Goal: Task Accomplishment & Management: Use online tool/utility

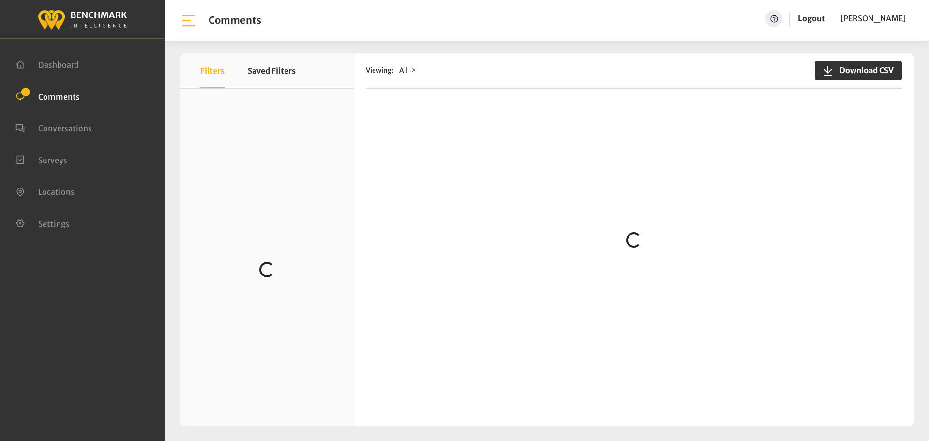
click at [222, 364] on loading "Loading..." at bounding box center [267, 269] width 174 height 361
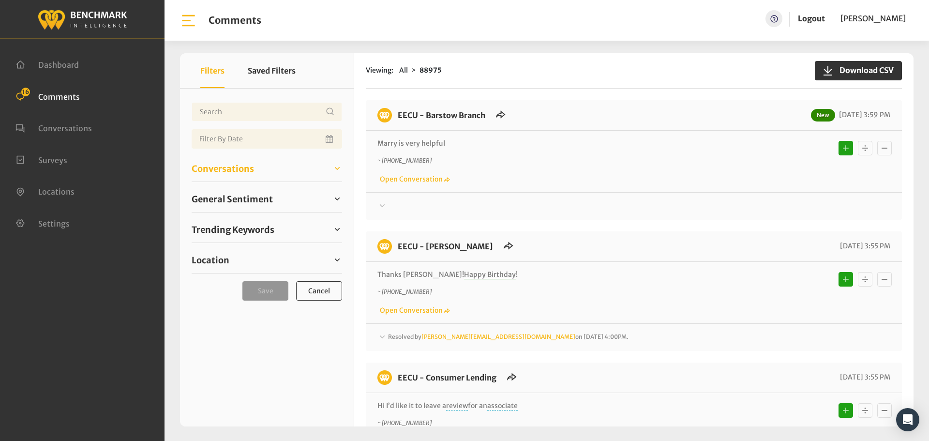
click at [230, 171] on span "Conversations" at bounding box center [223, 168] width 62 height 13
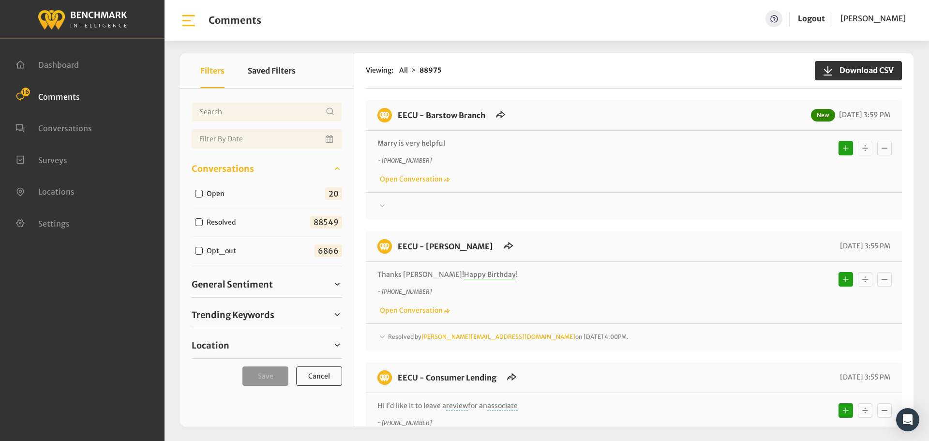
click at [194, 193] on div "Open" at bounding box center [212, 193] width 41 height 12
click at [195, 193] on input "Open" at bounding box center [199, 194] width 8 height 8
checkbox input "true"
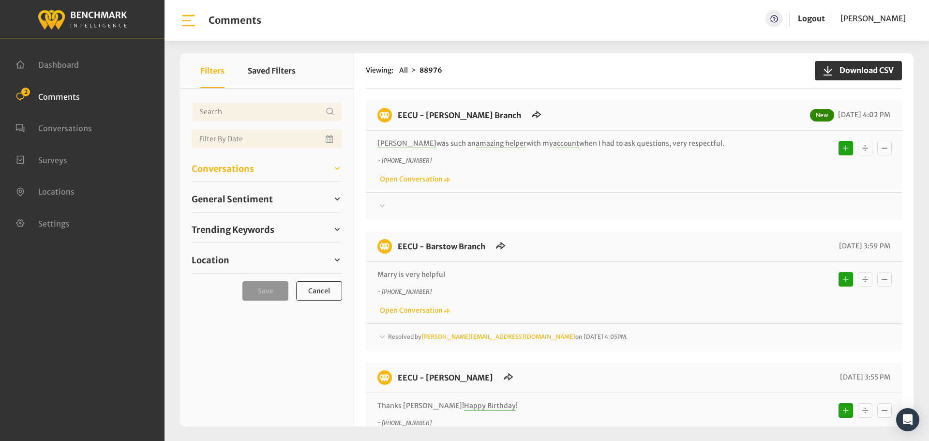
click at [269, 172] on link "Conversations" at bounding box center [267, 168] width 150 height 15
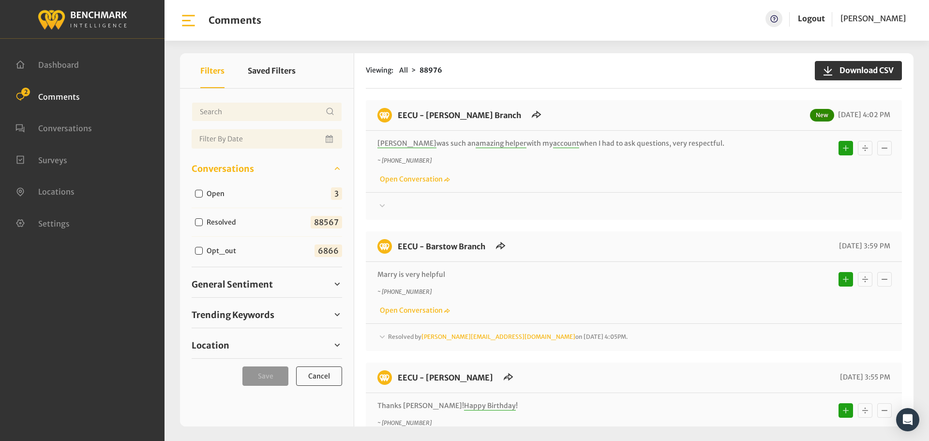
click at [198, 193] on input "Open" at bounding box center [199, 194] width 8 height 8
checkbox input "true"
